Goal: Task Accomplishment & Management: Complete application form

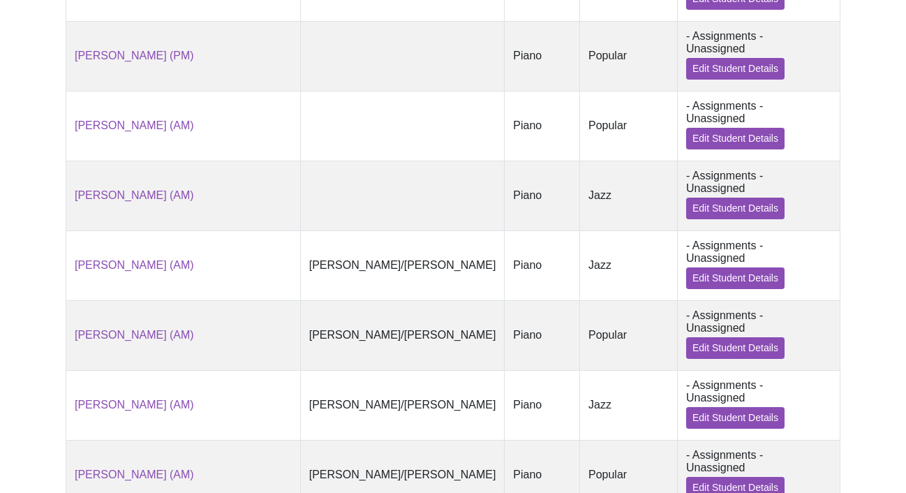
scroll to position [1226, 0]
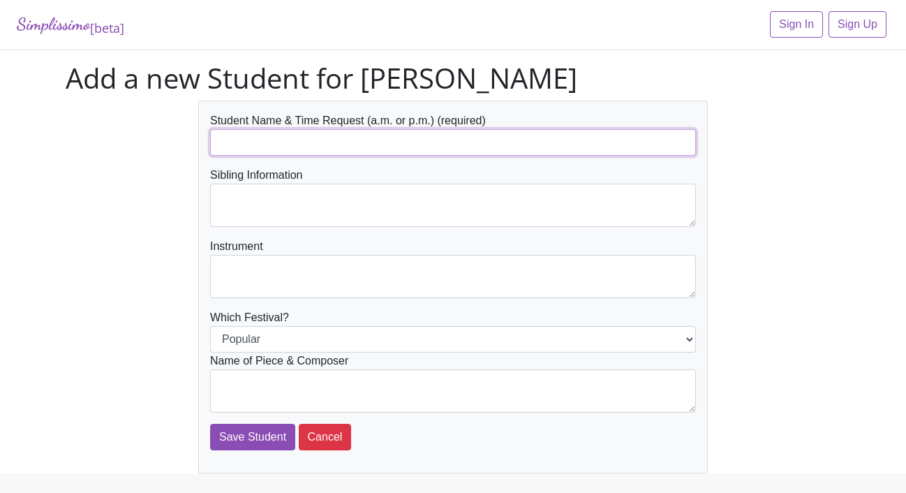
click at [293, 136] on input "text" at bounding box center [453, 142] width 486 height 27
type input "[PERSON_NAME]"
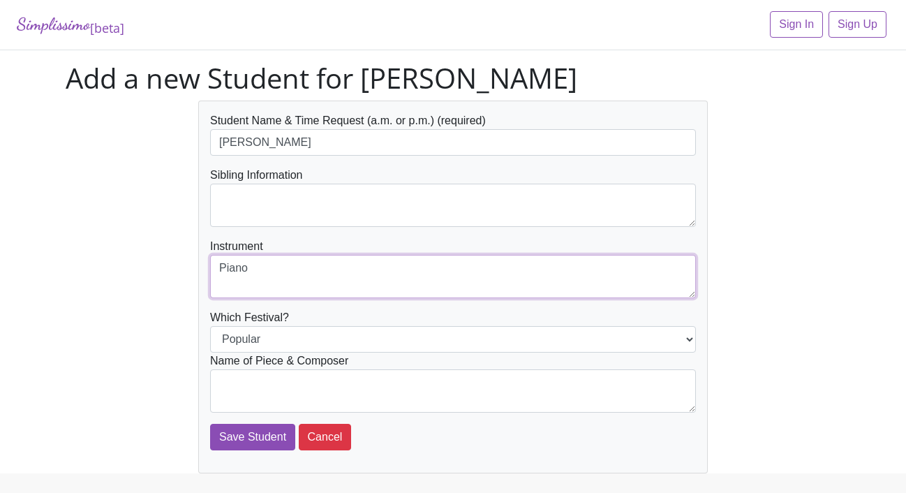
type textarea "Piano"
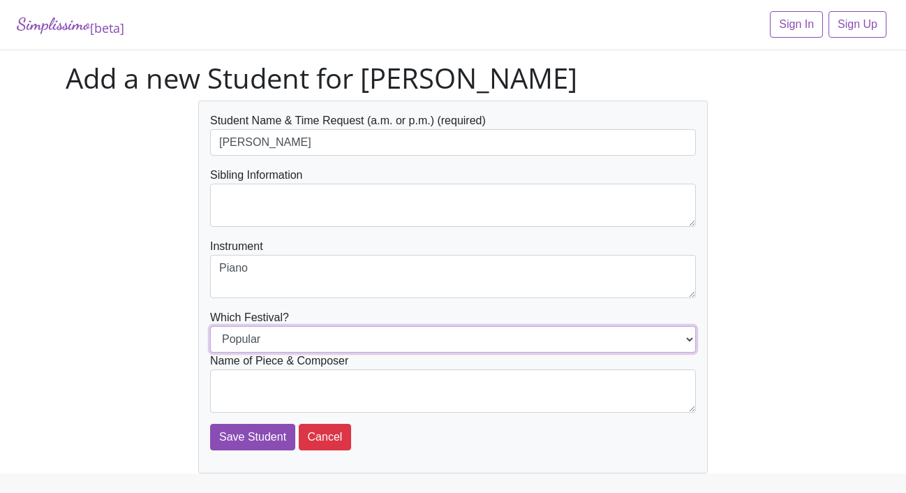
select select "Jazz"
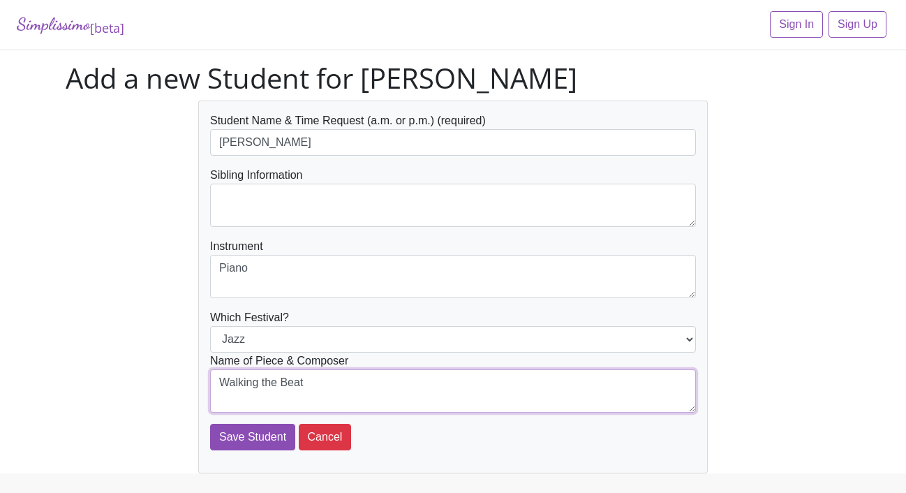
type textarea "Walking the Beat"
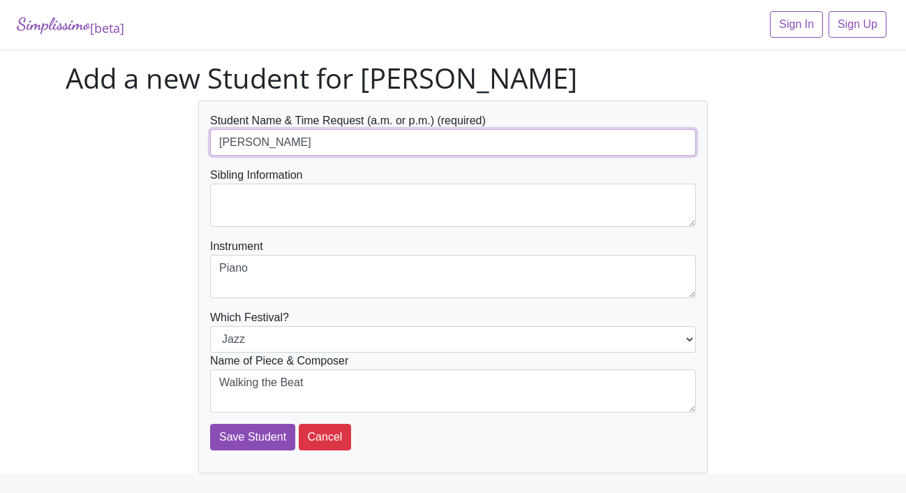
click at [332, 144] on input "[PERSON_NAME]" at bounding box center [453, 142] width 486 height 27
type input "[PERSON_NAME] (PM)"
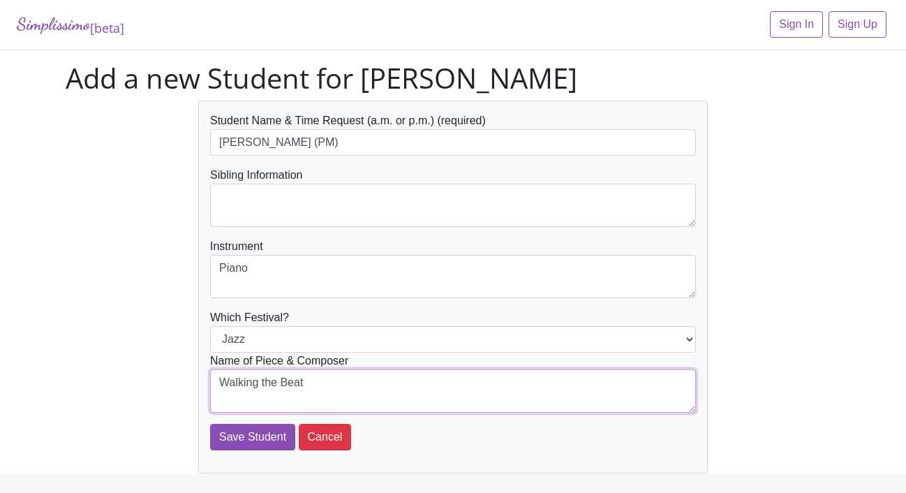
click at [330, 383] on textarea "Walking the Beat" at bounding box center [453, 390] width 486 height 43
type textarea "Walking the Beat ([PERSON_NAME])"
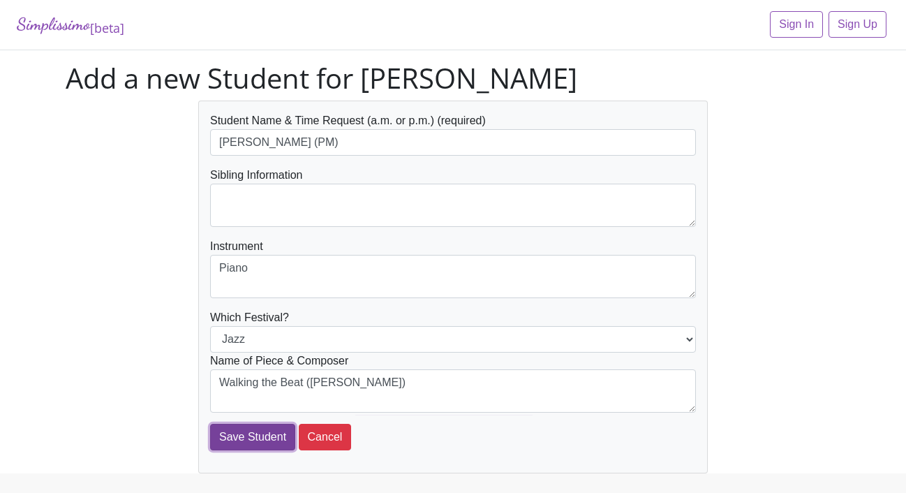
click at [264, 437] on input "Save Student" at bounding box center [252, 437] width 85 height 27
